Goal: Information Seeking & Learning: Understand process/instructions

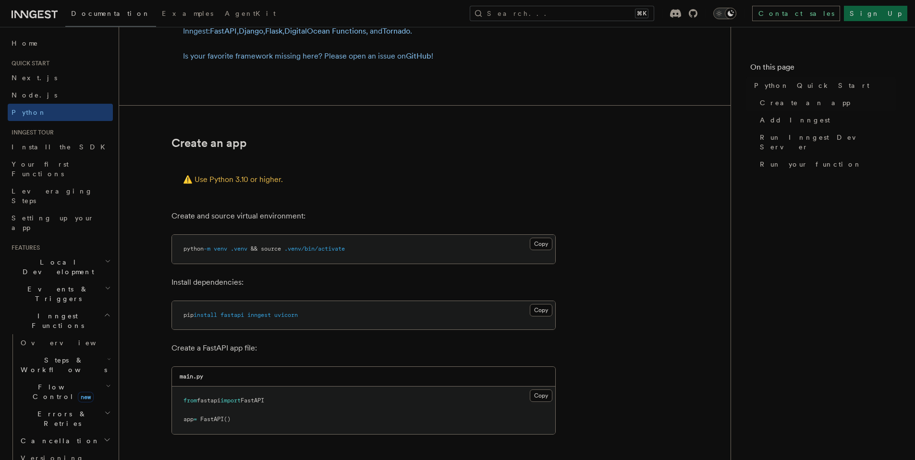
scroll to position [163, 0]
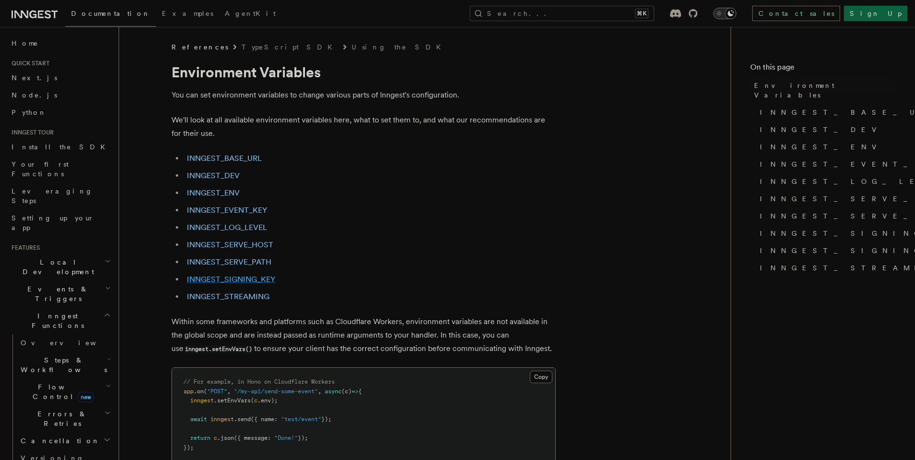
click at [257, 276] on link "INNGEST_SIGNING_KEY" at bounding box center [231, 279] width 88 height 9
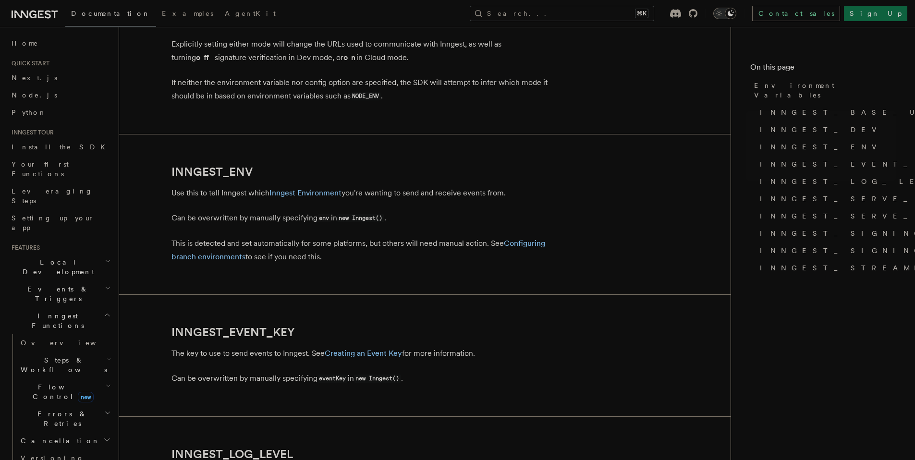
scroll to position [957, 0]
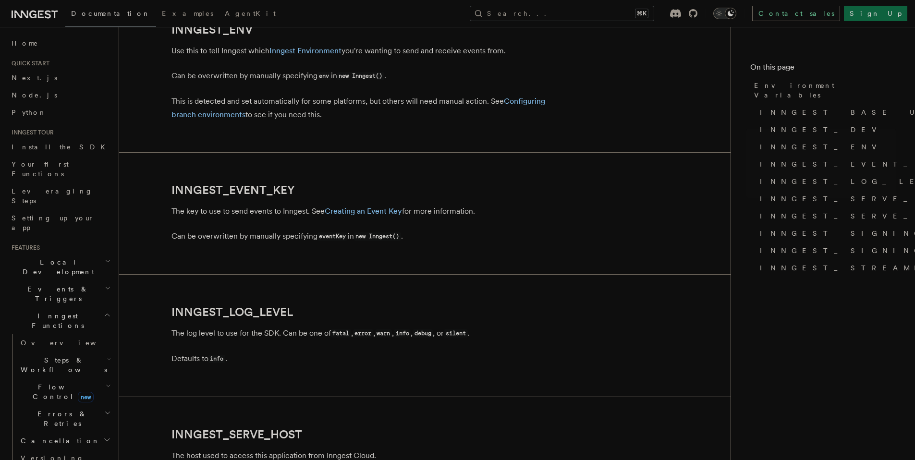
click at [262, 215] on p "The key to use to send events to Inngest. See Creating an Event Key for more in…" at bounding box center [363, 211] width 384 height 13
drag, startPoint x: 262, startPoint y: 215, endPoint x: 315, endPoint y: 228, distance: 54.1
click at [290, 220] on article "References TypeScript SDK Using the SDK Environment Variables You can set envir…" at bounding box center [424, 218] width 581 height 2265
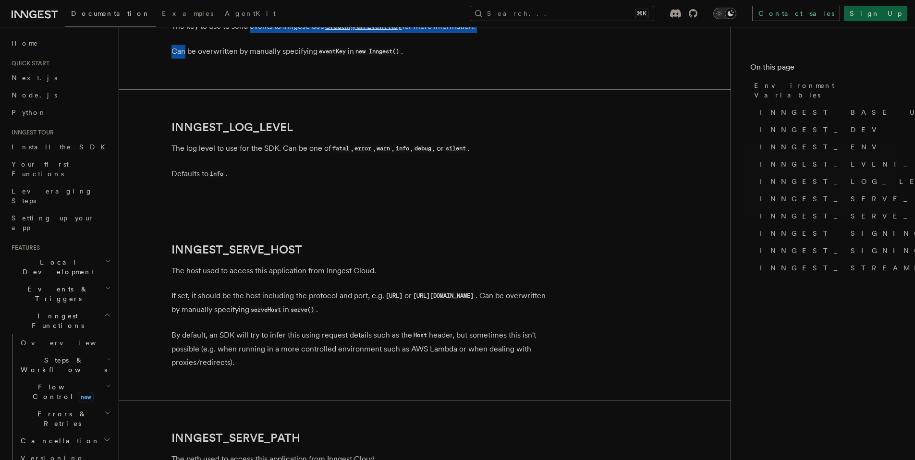
scroll to position [1235, 0]
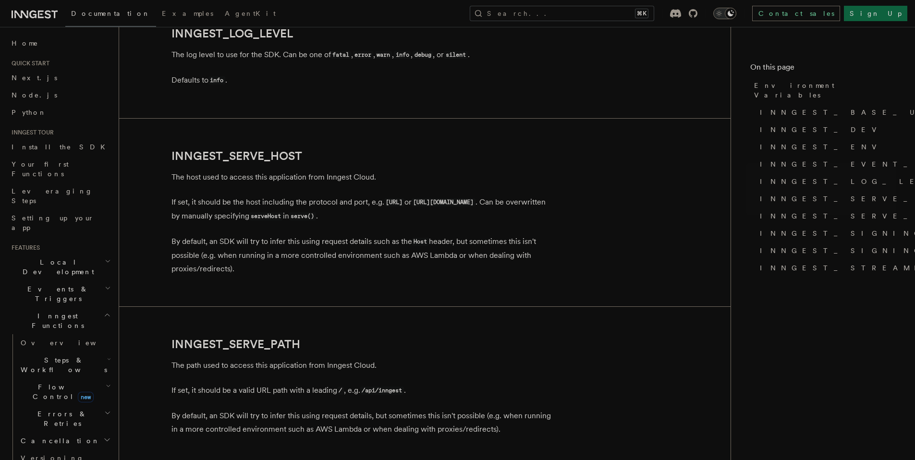
click at [202, 182] on p "The host used to access this application from Inngest Cloud." at bounding box center [363, 176] width 384 height 13
drag, startPoint x: 202, startPoint y: 182, endPoint x: 240, endPoint y: 179, distance: 38.1
click at [240, 179] on p "The host used to access this application from Inngest Cloud." at bounding box center [363, 176] width 384 height 13
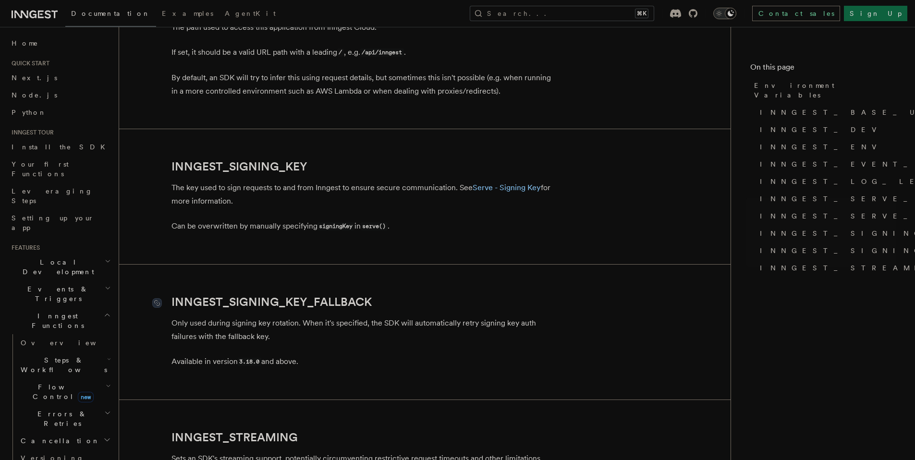
scroll to position [1626, 0]
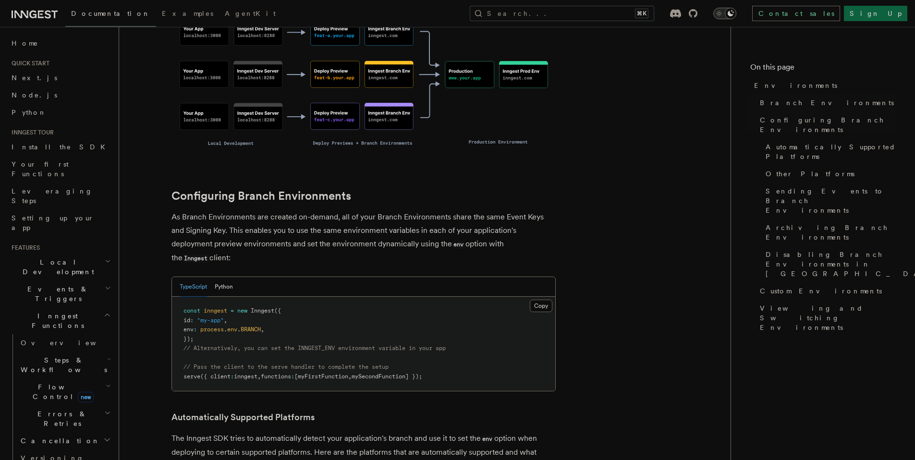
scroll to position [845, 0]
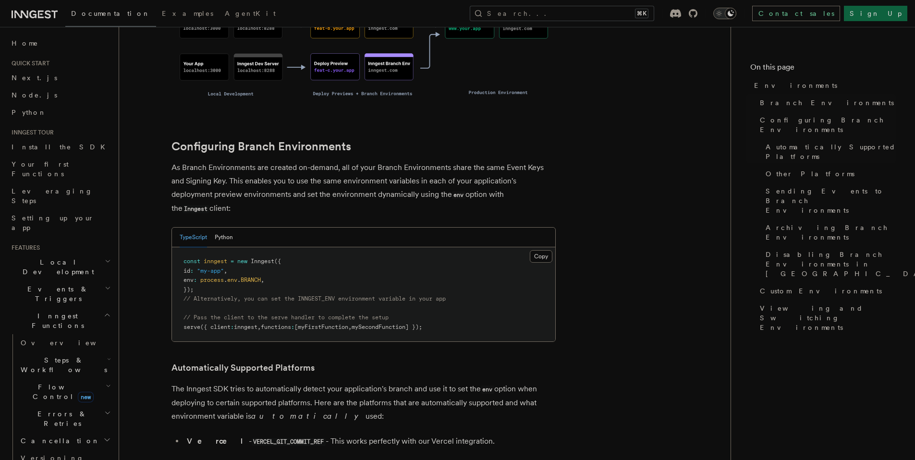
click at [217, 277] on span "process" at bounding box center [212, 280] width 24 height 7
drag, startPoint x: 217, startPoint y: 225, endPoint x: 254, endPoint y: 225, distance: 37.5
click at [254, 277] on span "env : process . env . BRANCH ," at bounding box center [223, 280] width 81 height 7
click at [254, 277] on span "BRANCH" at bounding box center [251, 280] width 20 height 7
drag, startPoint x: 254, startPoint y: 225, endPoint x: 209, endPoint y: 225, distance: 44.7
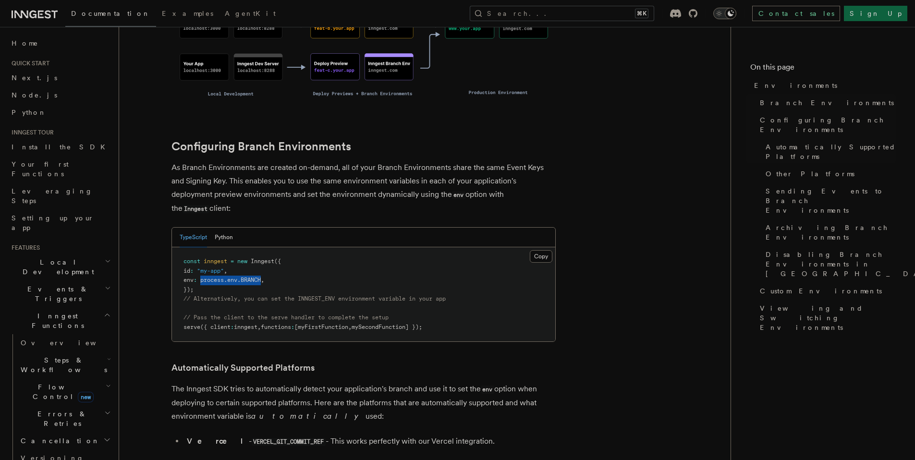
click at [209, 277] on span "env : process . env . BRANCH ," at bounding box center [223, 280] width 81 height 7
click at [209, 277] on span "process" at bounding box center [212, 280] width 24 height 7
drag, startPoint x: 209, startPoint y: 225, endPoint x: 257, endPoint y: 225, distance: 47.6
click at [257, 277] on span "env : process . env . BRANCH ," at bounding box center [223, 280] width 81 height 7
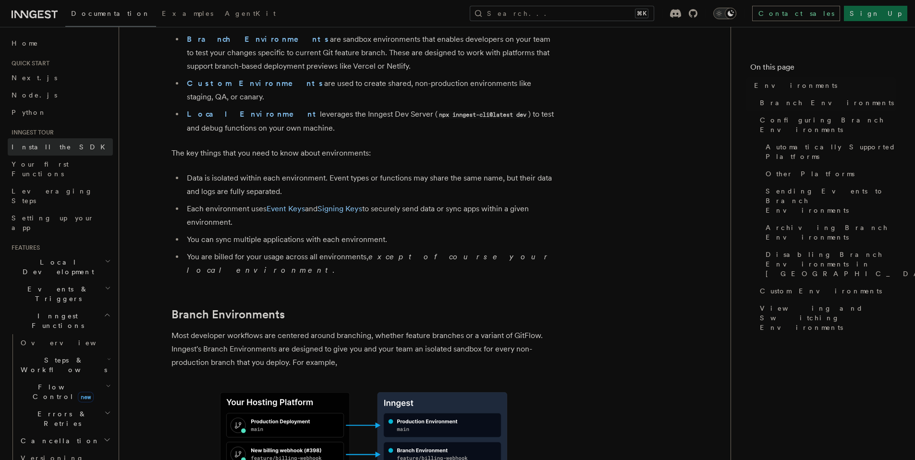
scroll to position [0, 0]
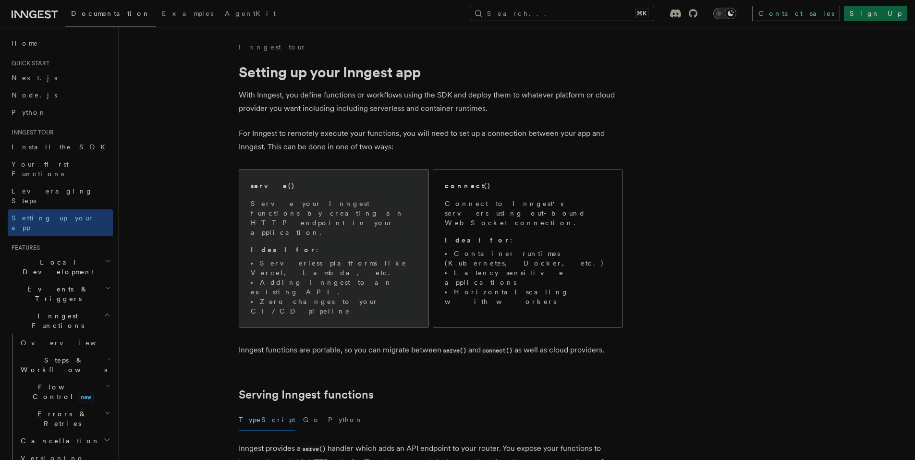
click at [319, 245] on p "Ideal for :" at bounding box center [334, 250] width 166 height 10
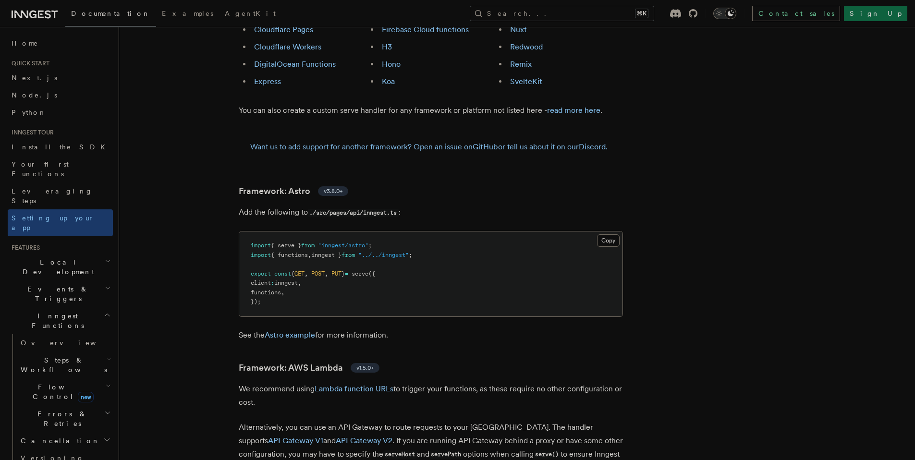
scroll to position [7947, 0]
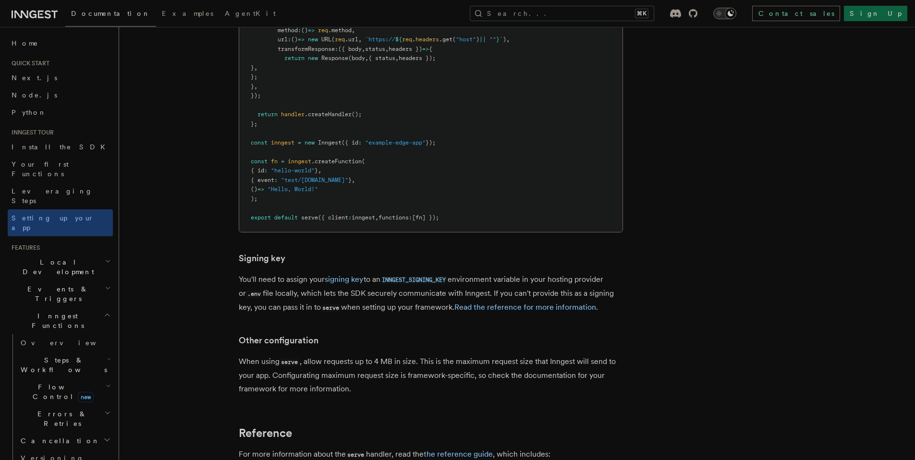
click at [287, 273] on p "You'll need to assign your signing key to an INNGEST_SIGNING_KEY environment va…" at bounding box center [431, 294] width 384 height 42
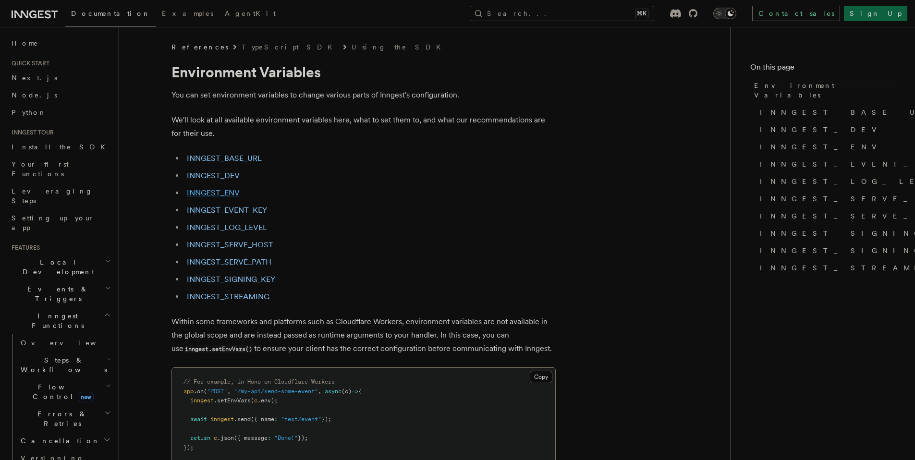
click at [206, 192] on link "INNGEST_ENV" at bounding box center [213, 192] width 53 height 9
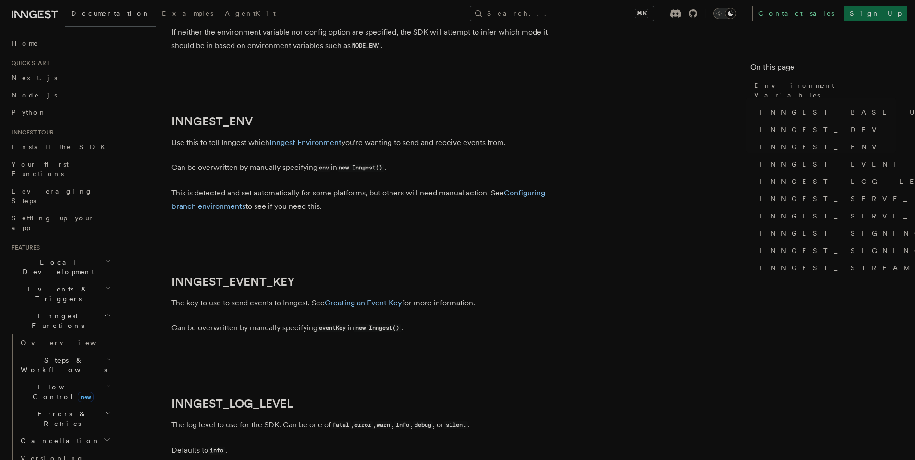
scroll to position [934, 0]
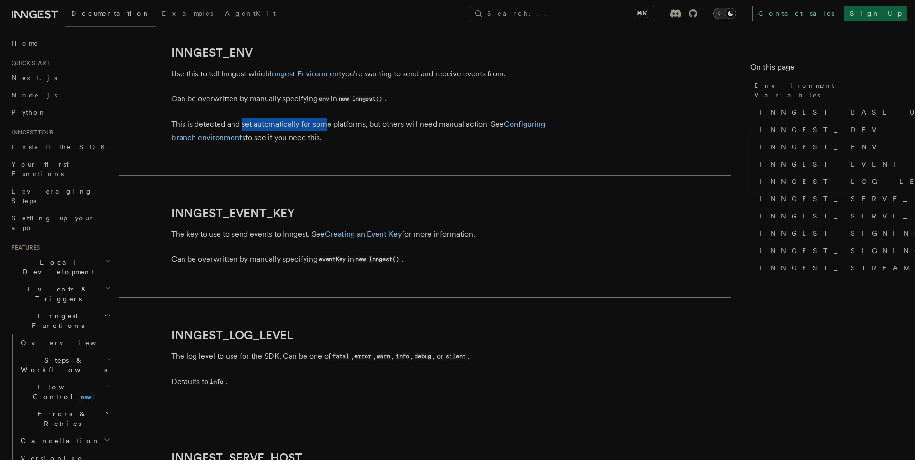
drag, startPoint x: 242, startPoint y: 125, endPoint x: 328, endPoint y: 115, distance: 87.0
click at [327, 124] on p "This is detected and set automatically for some platforms, but others will need…" at bounding box center [363, 131] width 384 height 27
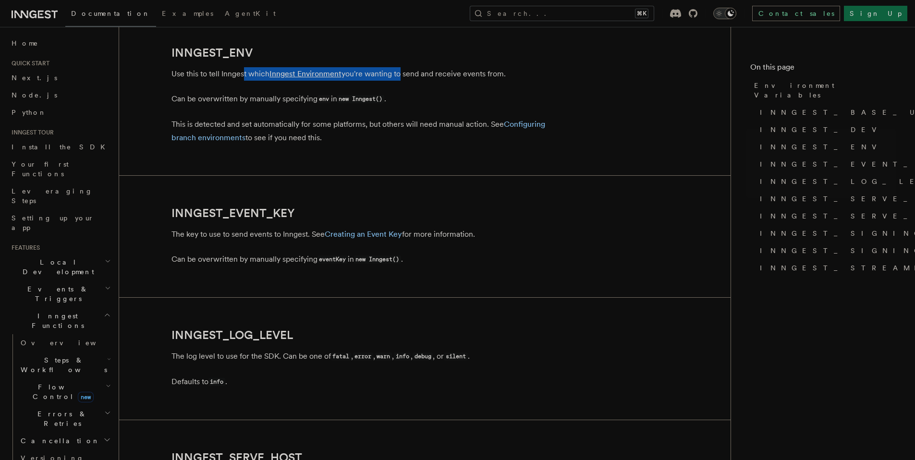
drag, startPoint x: 244, startPoint y: 73, endPoint x: 402, endPoint y: 74, distance: 158.0
click at [401, 74] on p "Use this to tell Inngest which Inngest Environment you're wanting to send and r…" at bounding box center [363, 73] width 384 height 13
click at [402, 74] on p "Use this to tell Inngest which Inngest Environment you're wanting to send and r…" at bounding box center [363, 73] width 384 height 13
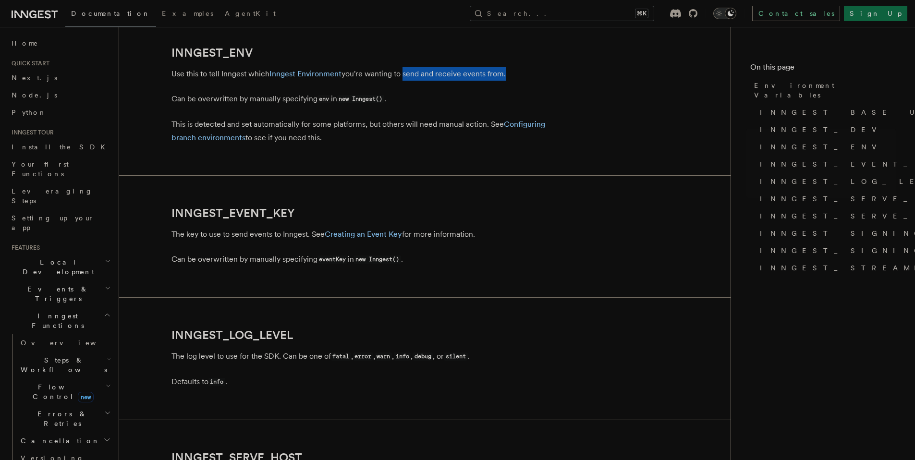
drag, startPoint x: 402, startPoint y: 74, endPoint x: 492, endPoint y: 71, distance: 90.3
click at [492, 71] on p "Use this to tell Inngest which Inngest Environment you're wanting to send and r…" at bounding box center [363, 73] width 384 height 13
click at [254, 98] on p "Can be overwritten by manually specifying env in new Inngest() ." at bounding box center [363, 99] width 384 height 14
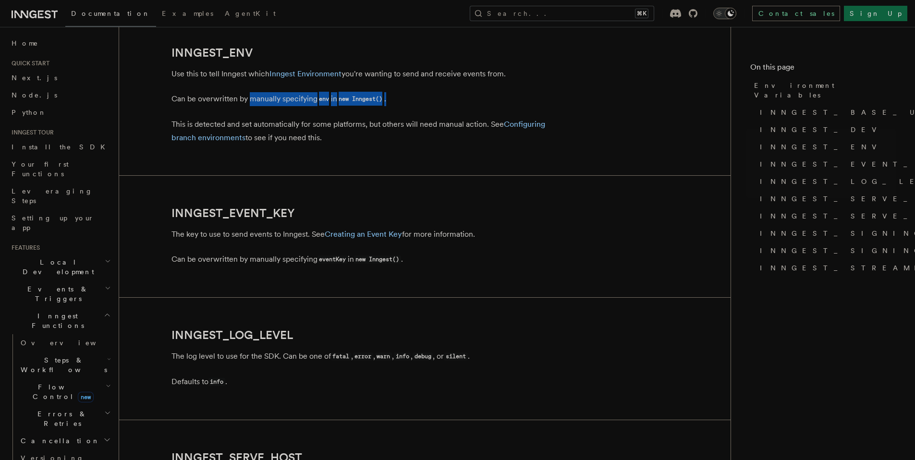
drag, startPoint x: 254, startPoint y: 98, endPoint x: 388, endPoint y: 97, distance: 133.5
click at [388, 97] on p "Can be overwritten by manually specifying env in new Inngest() ." at bounding box center [363, 99] width 384 height 14
click at [399, 97] on p "Can be overwritten by manually specifying env in new Inngest() ." at bounding box center [363, 99] width 384 height 14
click at [252, 126] on p "This is detected and set automatically for some platforms, but others will need…" at bounding box center [363, 131] width 384 height 27
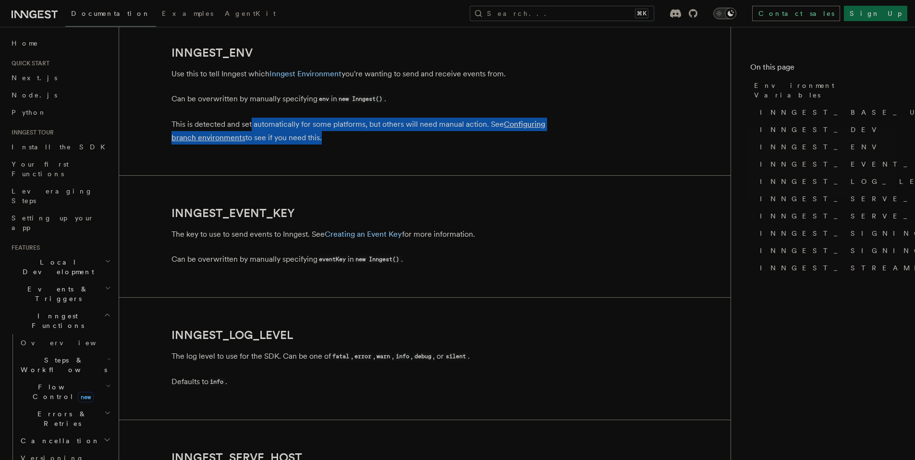
drag, startPoint x: 252, startPoint y: 126, endPoint x: 330, endPoint y: 135, distance: 78.8
click at [330, 135] on p "This is detected and set automatically for some platforms, but others will need…" at bounding box center [363, 131] width 384 height 27
click at [333, 135] on p "This is detected and set automatically for some platforms, but others will need…" at bounding box center [363, 131] width 384 height 27
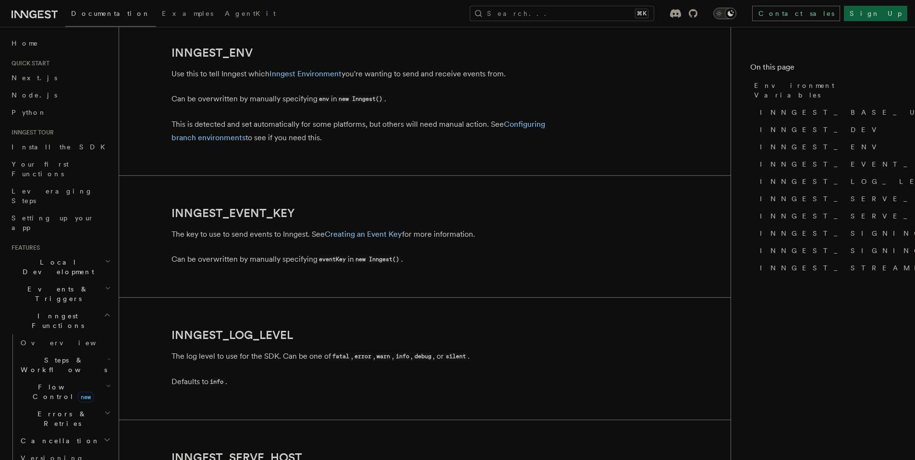
drag, startPoint x: 333, startPoint y: 135, endPoint x: 336, endPoint y: 123, distance: 12.2
click at [333, 135] on p "This is detected and set automatically for some platforms, but others will need…" at bounding box center [363, 131] width 384 height 27
click at [336, 123] on p "This is detected and set automatically for some platforms, but others will need…" at bounding box center [363, 131] width 384 height 27
click at [521, 123] on link "Configuring branch environments" at bounding box center [358, 131] width 374 height 23
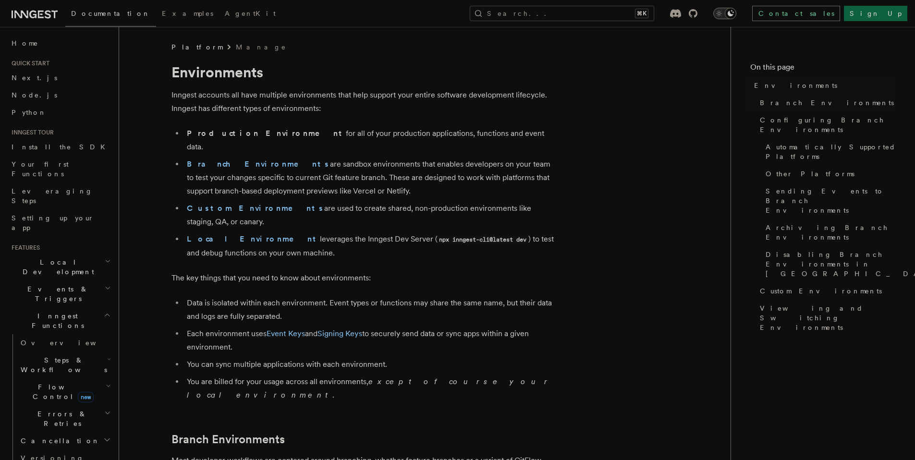
scroll to position [238, 0]
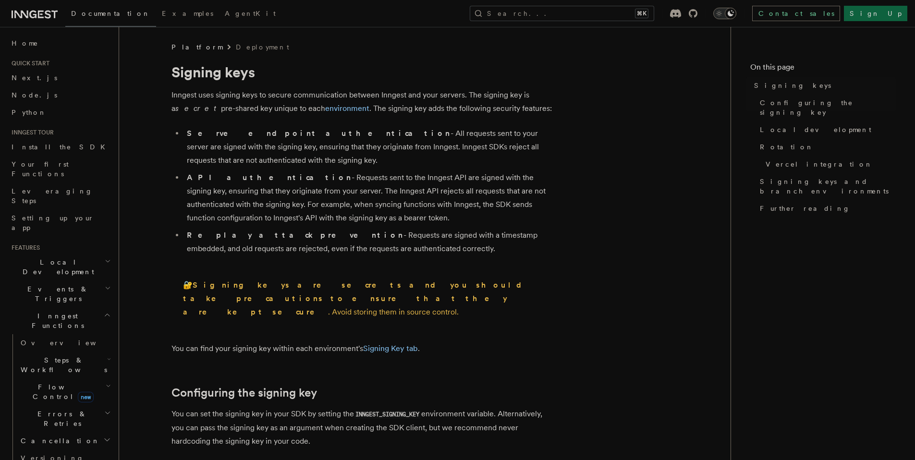
scroll to position [368, 0]
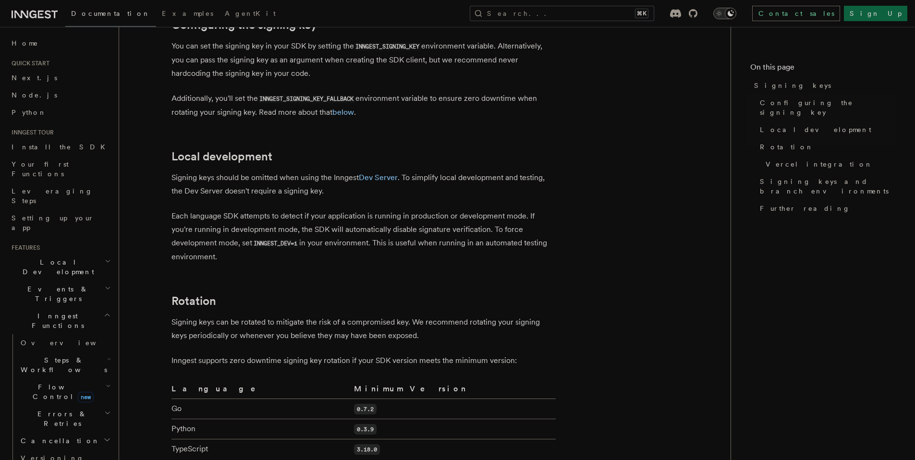
click at [304, 178] on p "Signing keys should be omitted when using the Inngest Dev Server . To simplify …" at bounding box center [363, 184] width 384 height 27
click at [301, 209] on p "Each language SDK attempts to detect if your application is running in producti…" at bounding box center [363, 236] width 384 height 54
drag, startPoint x: 301, startPoint y: 203, endPoint x: 354, endPoint y: 207, distance: 53.0
click at [354, 209] on p "Each language SDK attempts to detect if your application is running in producti…" at bounding box center [363, 236] width 384 height 54
click at [345, 215] on p "Each language SDK attempts to detect if your application is running in producti…" at bounding box center [363, 236] width 384 height 54
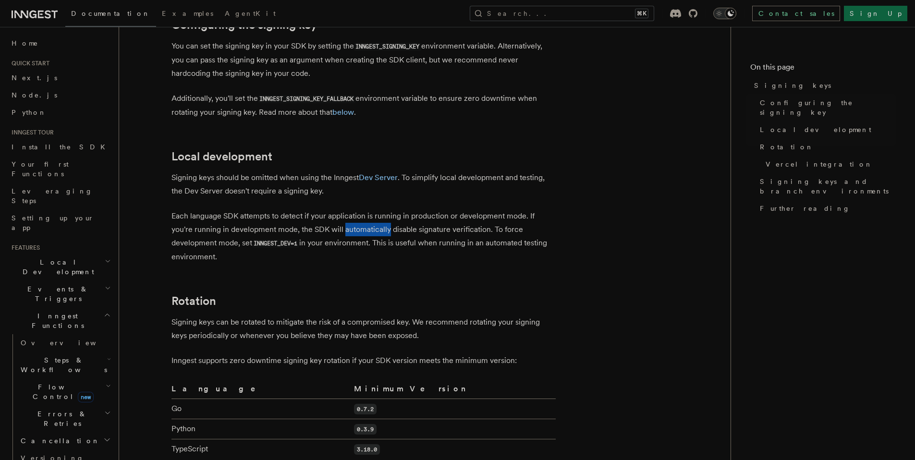
click at [345, 215] on p "Each language SDK attempts to detect if your application is running in producti…" at bounding box center [363, 236] width 384 height 54
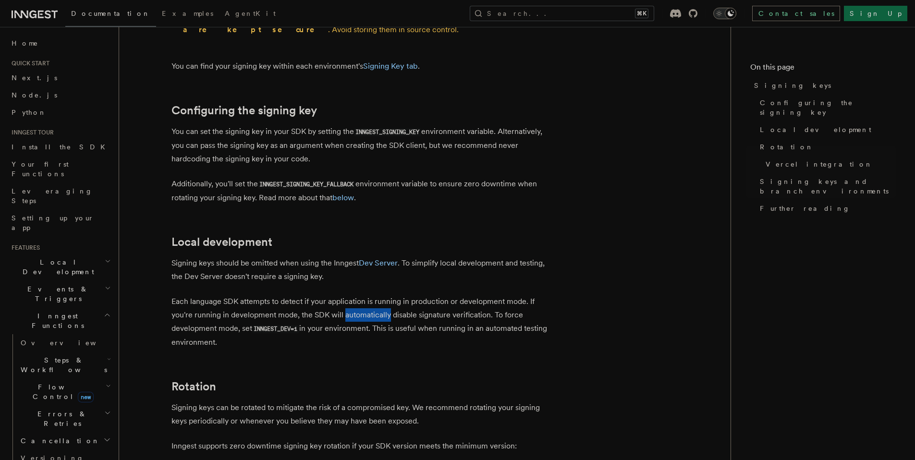
scroll to position [0, 0]
